Goal: Ask a question

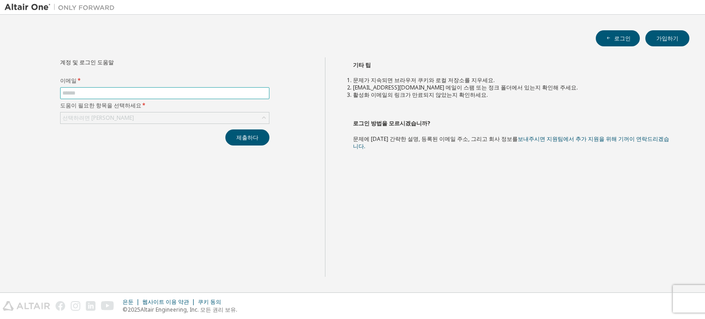
click at [242, 96] on span at bounding box center [164, 93] width 209 height 12
click at [236, 93] on input "text" at bounding box center [164, 93] width 205 height 7
type input "*"
type input "**********"
click at [259, 119] on icon at bounding box center [263, 117] width 9 height 9
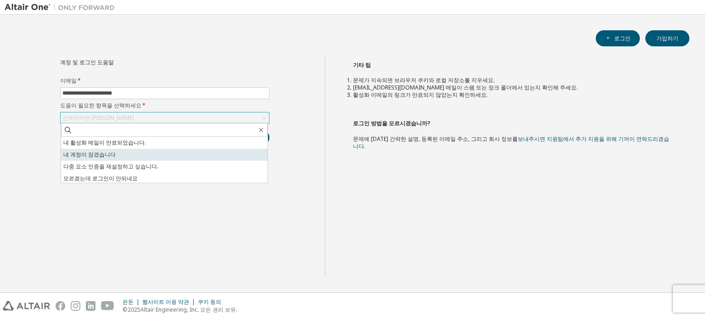
scroll to position [26, 0]
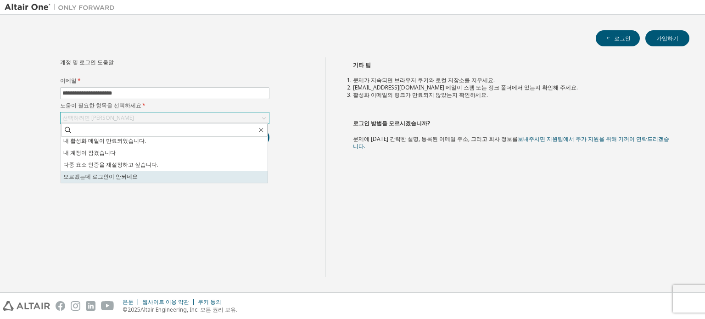
click at [247, 172] on li "모르겠는데 로그인이 안되네요" at bounding box center [164, 177] width 207 height 12
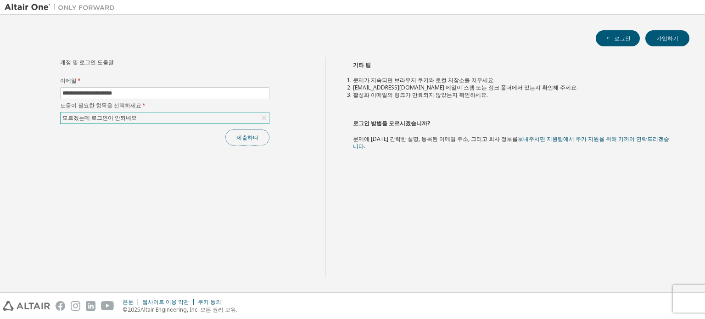
click at [248, 140] on font "제출하다" at bounding box center [247, 138] width 22 height 8
